Goal: Task Accomplishment & Management: Use online tool/utility

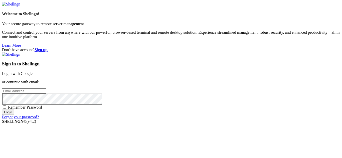
click at [33, 72] on link "Login with Google" at bounding box center [17, 74] width 31 height 4
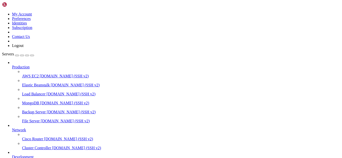
scroll to position [70, 0]
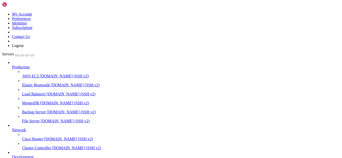
drag, startPoint x: 59, startPoint y: 420, endPoint x: 53, endPoint y: 417, distance: 7.2
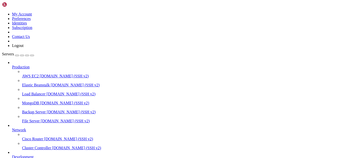
scroll to position [506, 0]
drag, startPoint x: 67, startPoint y: 416, endPoint x: 52, endPoint y: 421, distance: 15.8
drag, startPoint x: 137, startPoint y: 412, endPoint x: 4, endPoint y: 358, distance: 143.8
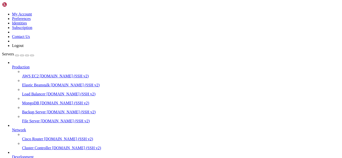
drag, startPoint x: 59, startPoint y: 421, endPoint x: 54, endPoint y: 421, distance: 5.0
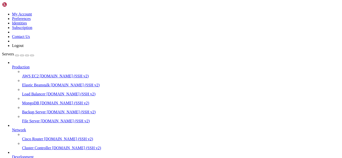
drag, startPoint x: 11, startPoint y: 371, endPoint x: 7, endPoint y: 371, distance: 4.0
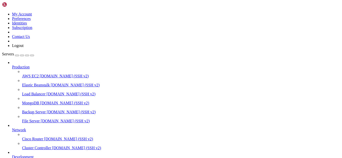
drag, startPoint x: 52, startPoint y: 419, endPoint x: 46, endPoint y: 419, distance: 5.5
drag, startPoint x: 66, startPoint y: 423, endPoint x: 53, endPoint y: 414, distance: 16.4
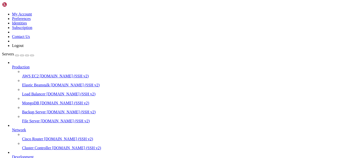
scroll to position [421, 0]
drag, startPoint x: 41, startPoint y: 411, endPoint x: 4, endPoint y: 399, distance: 39.5
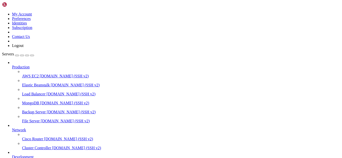
drag, startPoint x: 5, startPoint y: 399, endPoint x: 41, endPoint y: 413, distance: 39.4
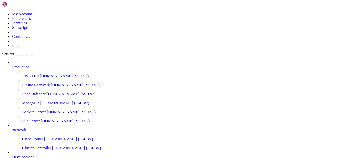
drag, startPoint x: 60, startPoint y: 421, endPoint x: 53, endPoint y: 418, distance: 7.4
drag, startPoint x: 43, startPoint y: 420, endPoint x: 18, endPoint y: 409, distance: 26.8
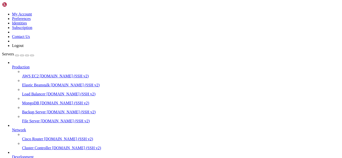
drag, startPoint x: 4, startPoint y: 403, endPoint x: 40, endPoint y: 417, distance: 38.4
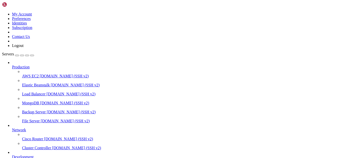
drag, startPoint x: 61, startPoint y: 419, endPoint x: 52, endPoint y: 420, distance: 8.8
drag, startPoint x: 41, startPoint y: 416, endPoint x: 4, endPoint y: 413, distance: 37.2
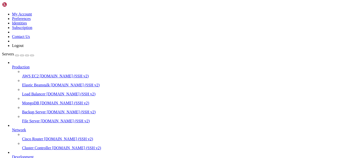
drag, startPoint x: 63, startPoint y: 421, endPoint x: 55, endPoint y: 421, distance: 8.8
drag, startPoint x: 62, startPoint y: 415, endPoint x: 48, endPoint y: 416, distance: 14.0
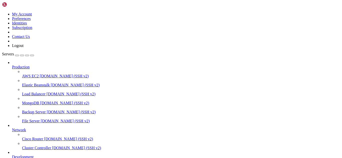
drag, startPoint x: 75, startPoint y: 419, endPoint x: 70, endPoint y: 419, distance: 5.5
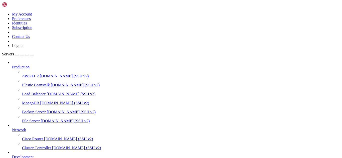
drag, startPoint x: 42, startPoint y: 415, endPoint x: 4, endPoint y: 349, distance: 75.5
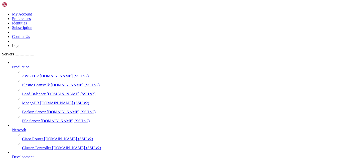
drag, startPoint x: 82, startPoint y: 416, endPoint x: 64, endPoint y: 413, distance: 17.7
drag, startPoint x: 43, startPoint y: 417, endPoint x: 4, endPoint y: 353, distance: 74.3
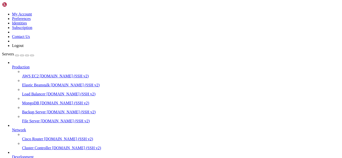
scroll to position [1107, 0]
drag, startPoint x: 77, startPoint y: 423, endPoint x: 62, endPoint y: 423, distance: 15.0
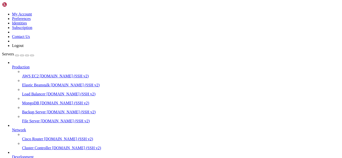
type input "/"
paste input "/etc/postfix/"
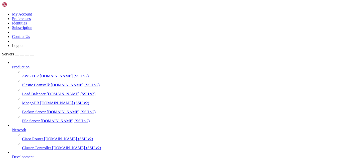
type input "/etc/postfix/"
type textarea "non_smtpd_milters = $smtpd_milters"
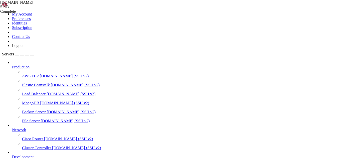
type input "m"
paste input "myorigin"
type input "myorigin"
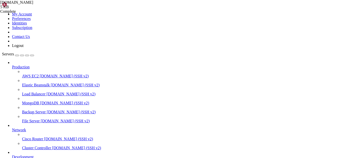
drag, startPoint x: 114, startPoint y: 87, endPoint x: 74, endPoint y: 85, distance: 40.3
drag, startPoint x: 114, startPoint y: 87, endPoint x: 76, endPoint y: 87, distance: 38.1
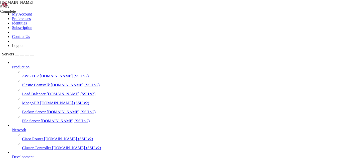
paste textarea "[DOMAIN_NAME]"
type textarea "myorigin = [DOMAIN_NAME]"
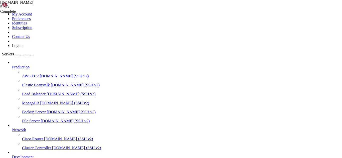
scroll to position [1141, 0]
drag, startPoint x: 59, startPoint y: 433, endPoint x: 46, endPoint y: 429, distance: 13.8
drag, startPoint x: 129, startPoint y: 421, endPoint x: 5, endPoint y: 405, distance: 125.0
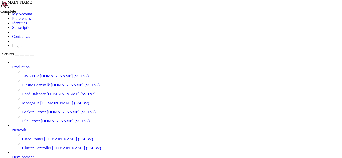
scroll to position [1145, 0]
drag, startPoint x: 68, startPoint y: 428, endPoint x: 62, endPoint y: 424, distance: 6.8
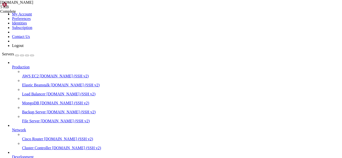
scroll to position [1247, 0]
drag, startPoint x: 164, startPoint y: 420, endPoint x: 4, endPoint y: 328, distance: 183.9
